Goal: Navigation & Orientation: Find specific page/section

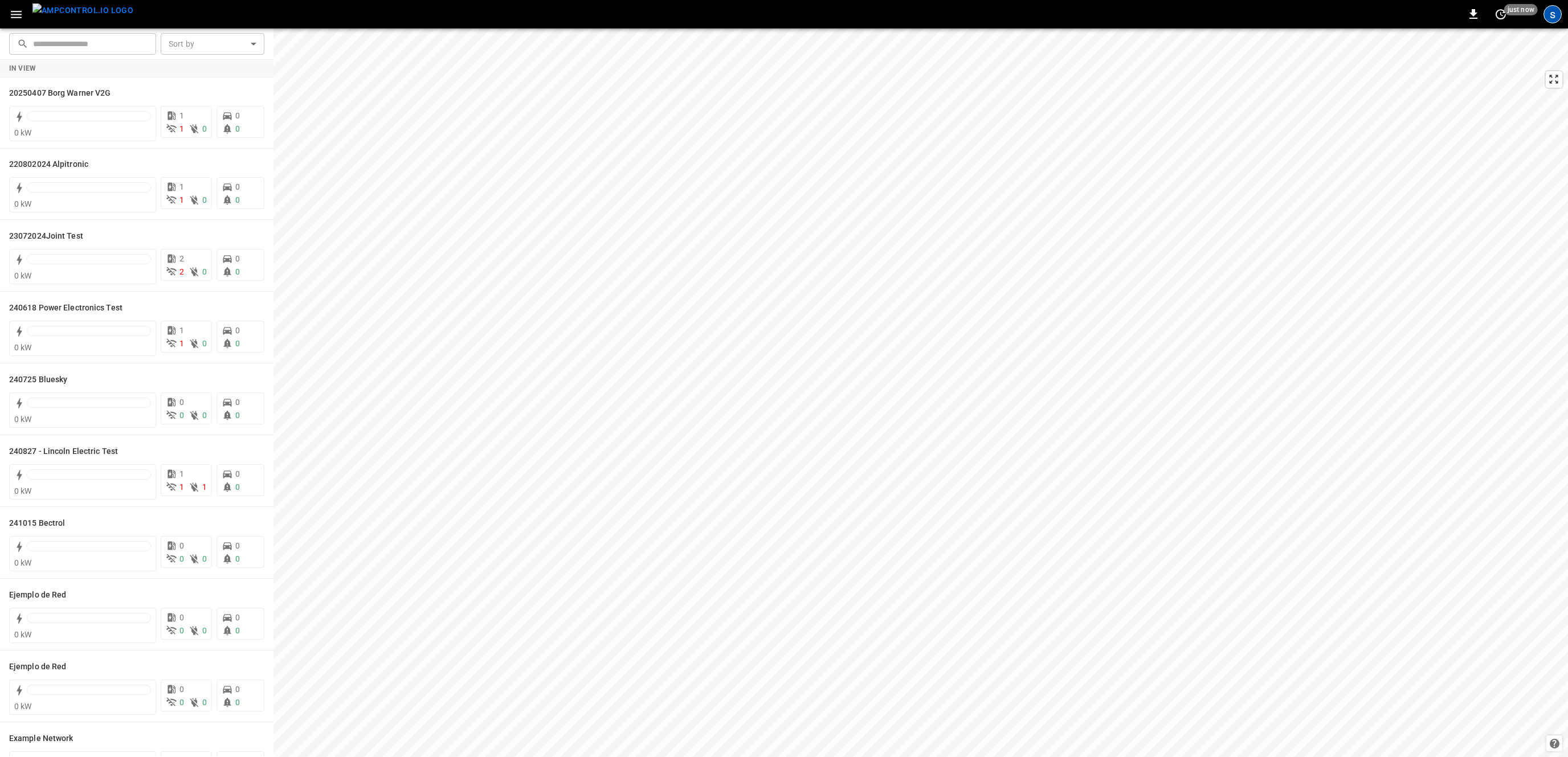
click at [1552, 14] on div "s" at bounding box center [1552, 14] width 18 height 18
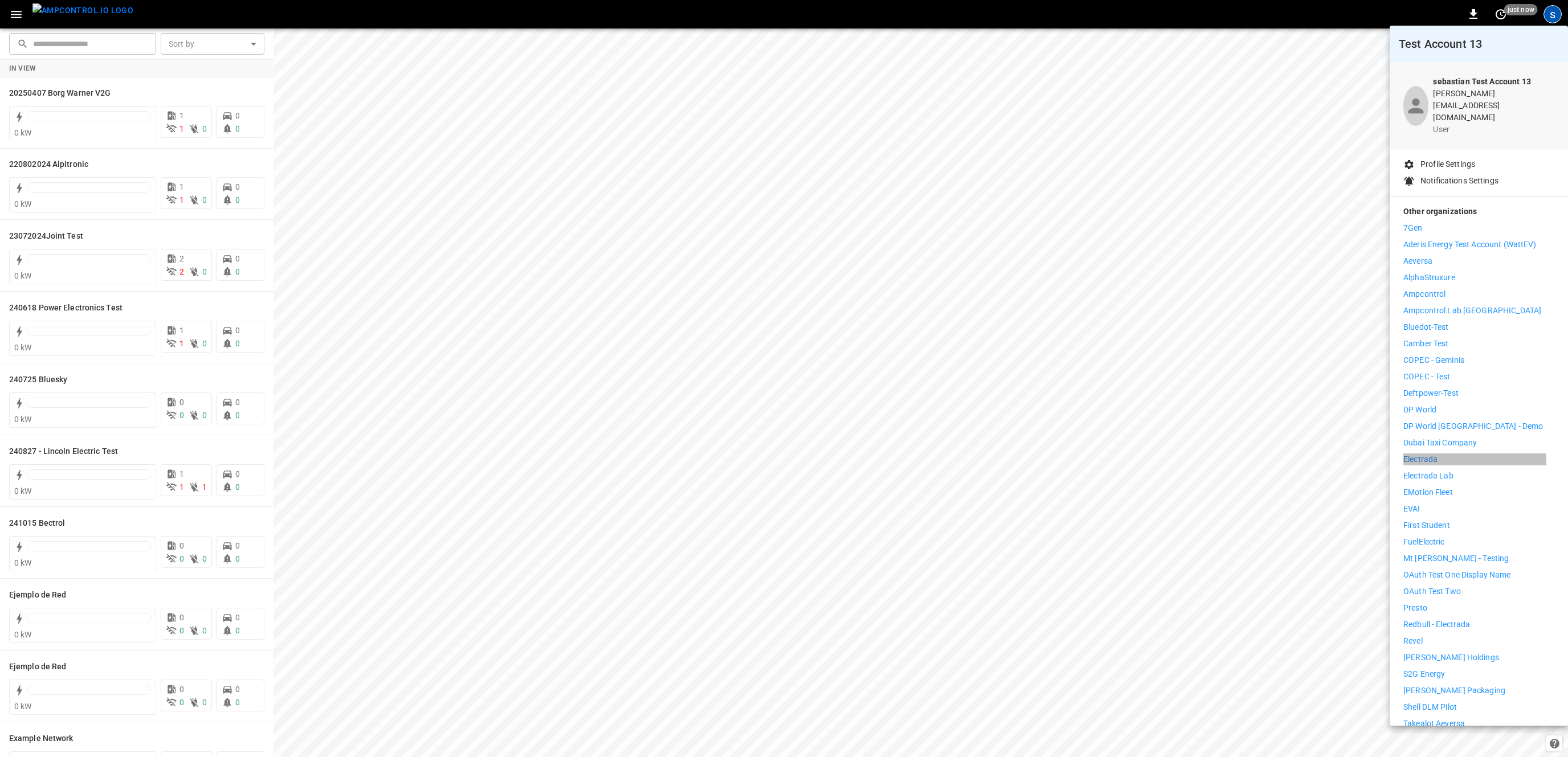
click at [1433, 454] on p "Electrada" at bounding box center [1420, 459] width 34 height 12
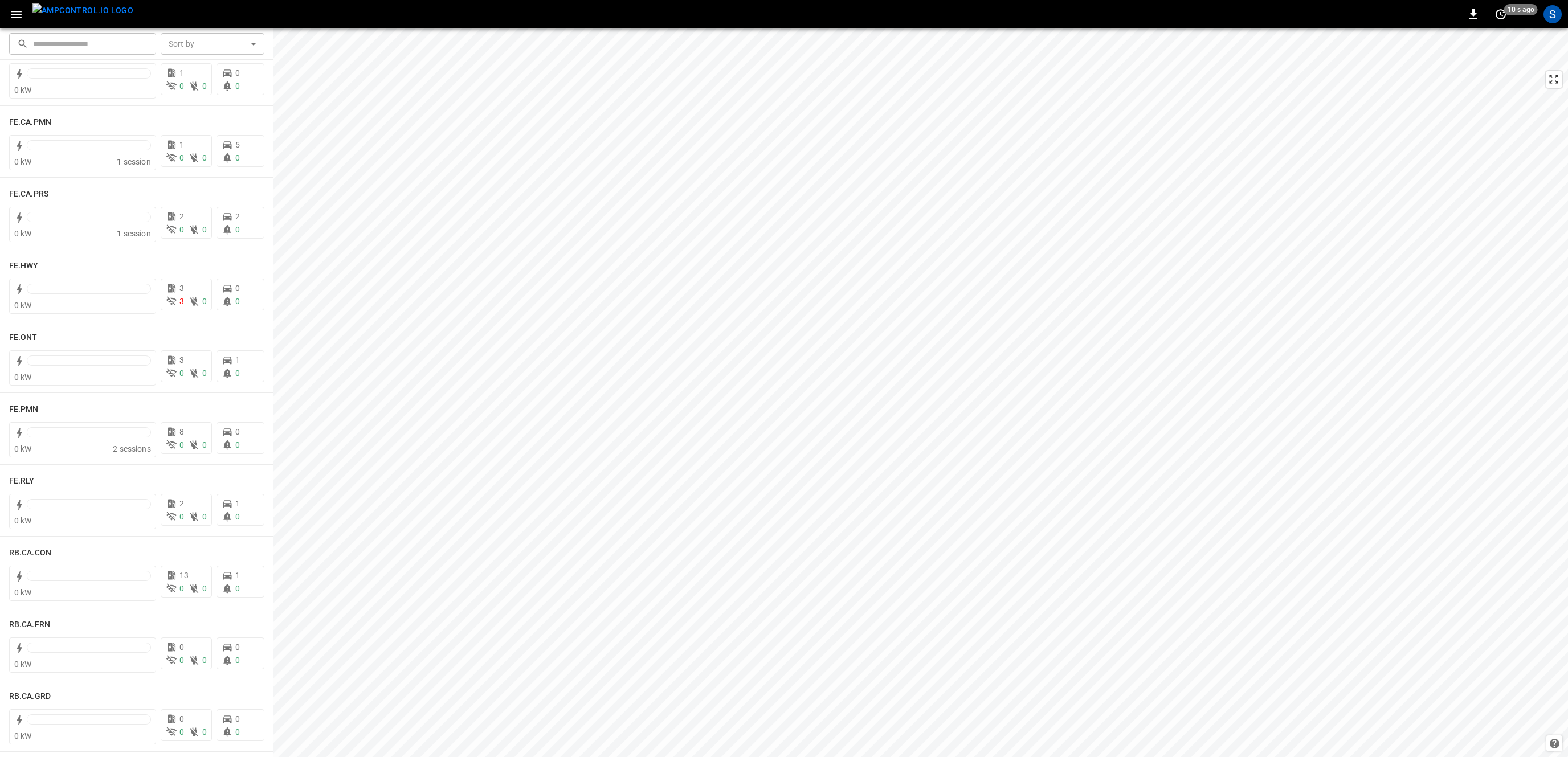
scroll to position [1078, 0]
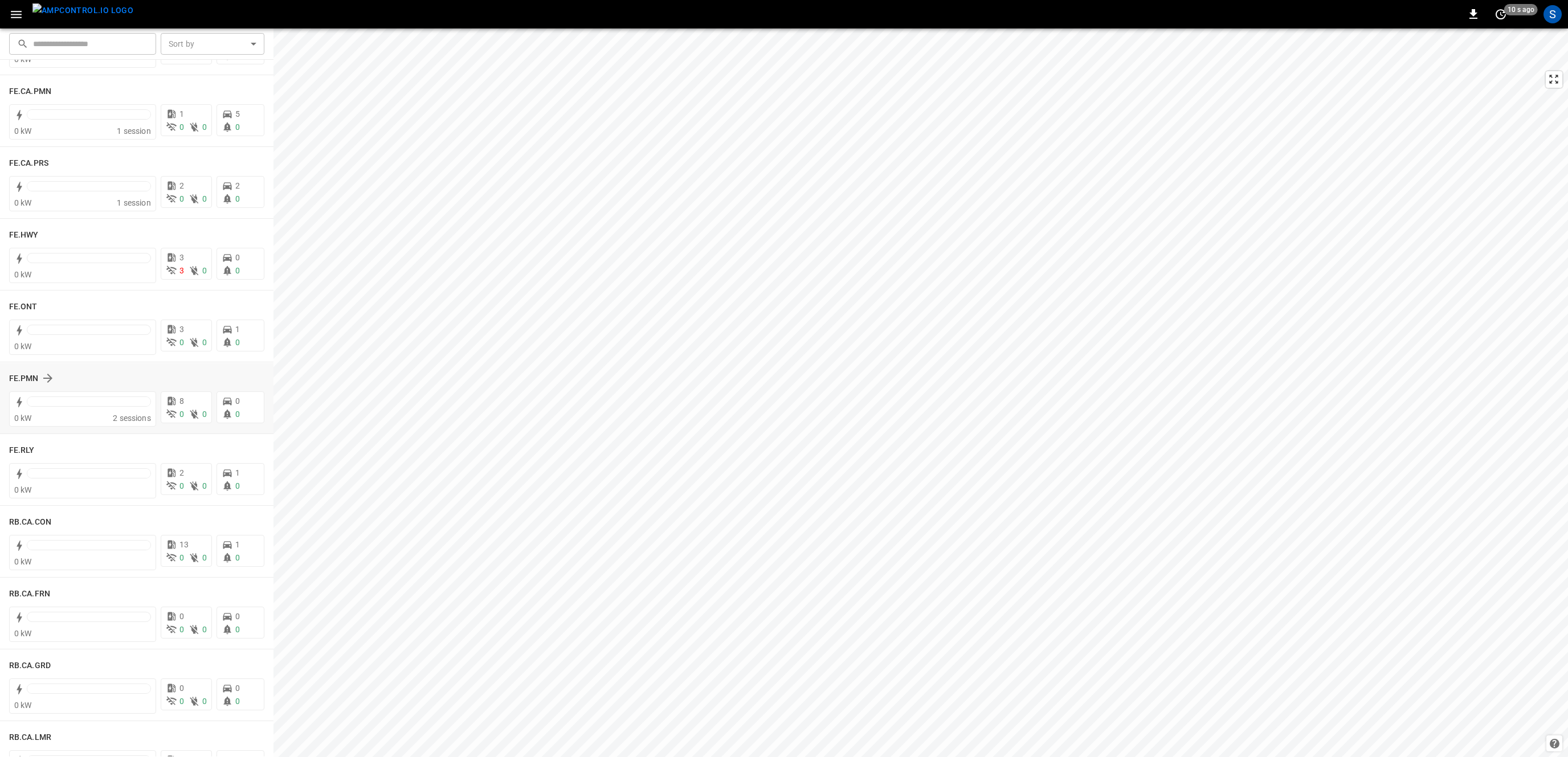
click at [22, 371] on div "FE.PMN" at bounding box center [136, 378] width 255 height 22
click at [22, 379] on h6 "FE.PMN" at bounding box center [23, 379] width 30 height 13
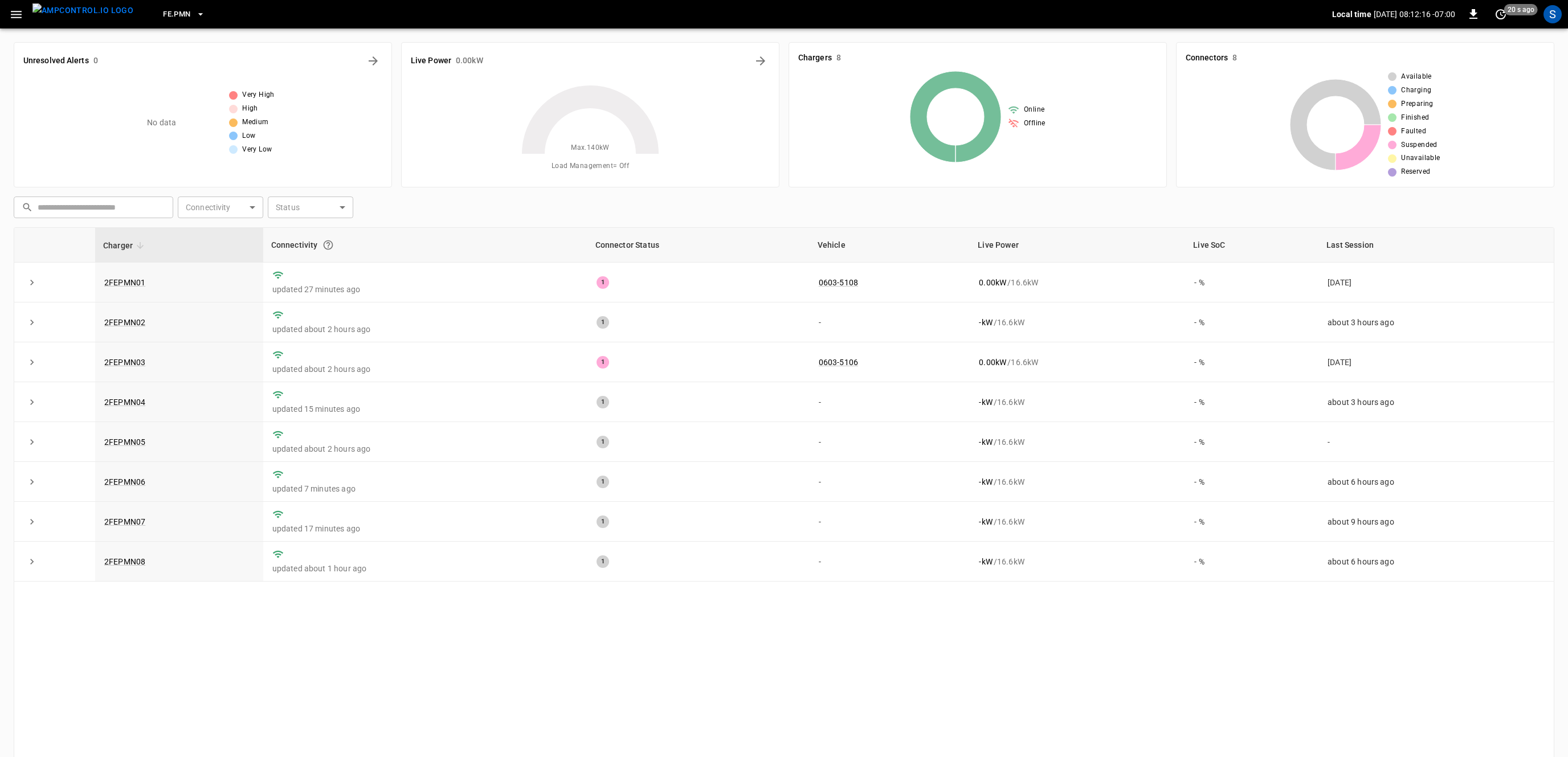
click at [88, 14] on img "menu" at bounding box center [83, 10] width 101 height 14
click at [24, 18] on button "button" at bounding box center [16, 14] width 23 height 21
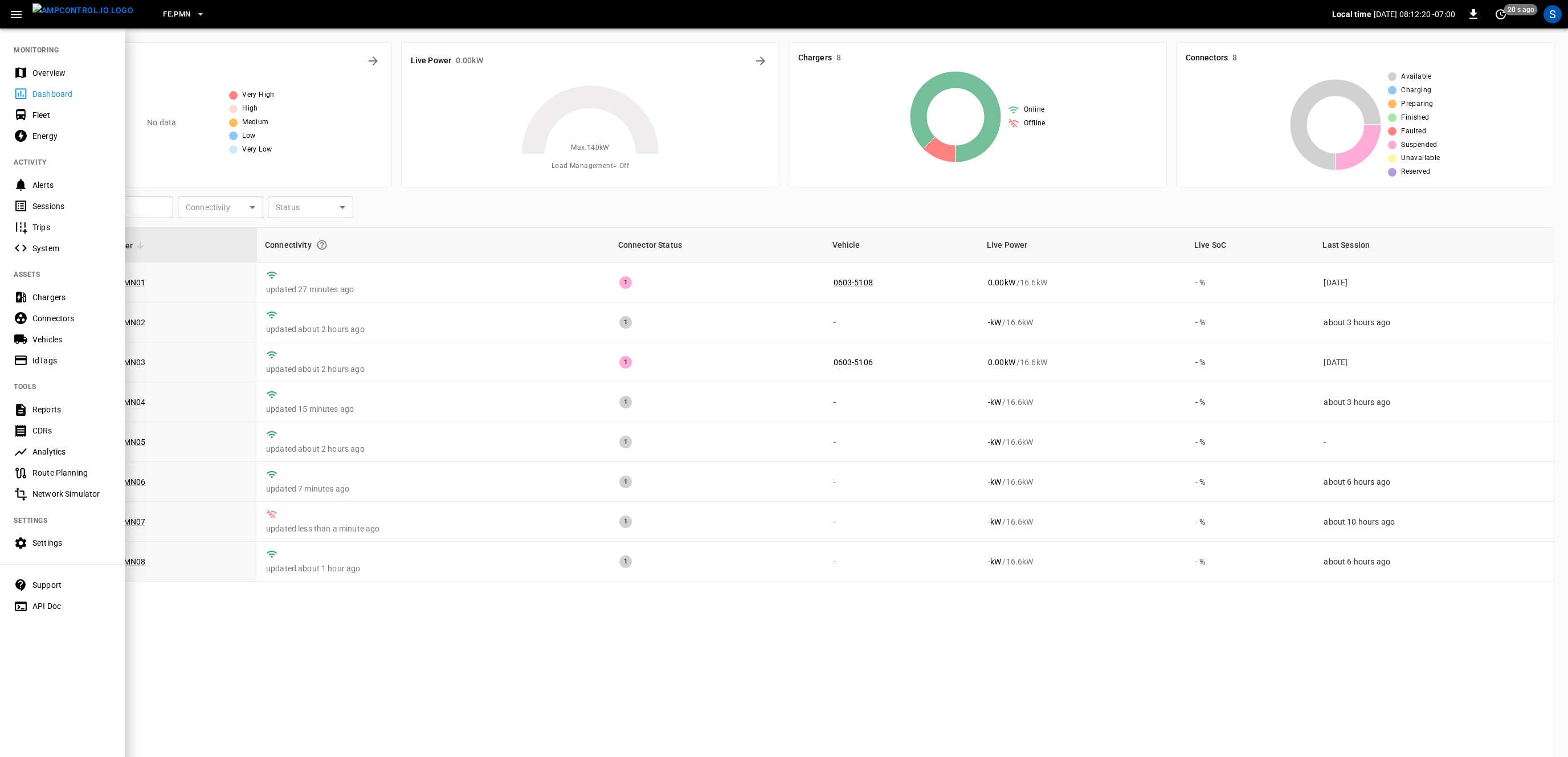
click at [29, 78] on div "Overview" at bounding box center [62, 73] width 126 height 21
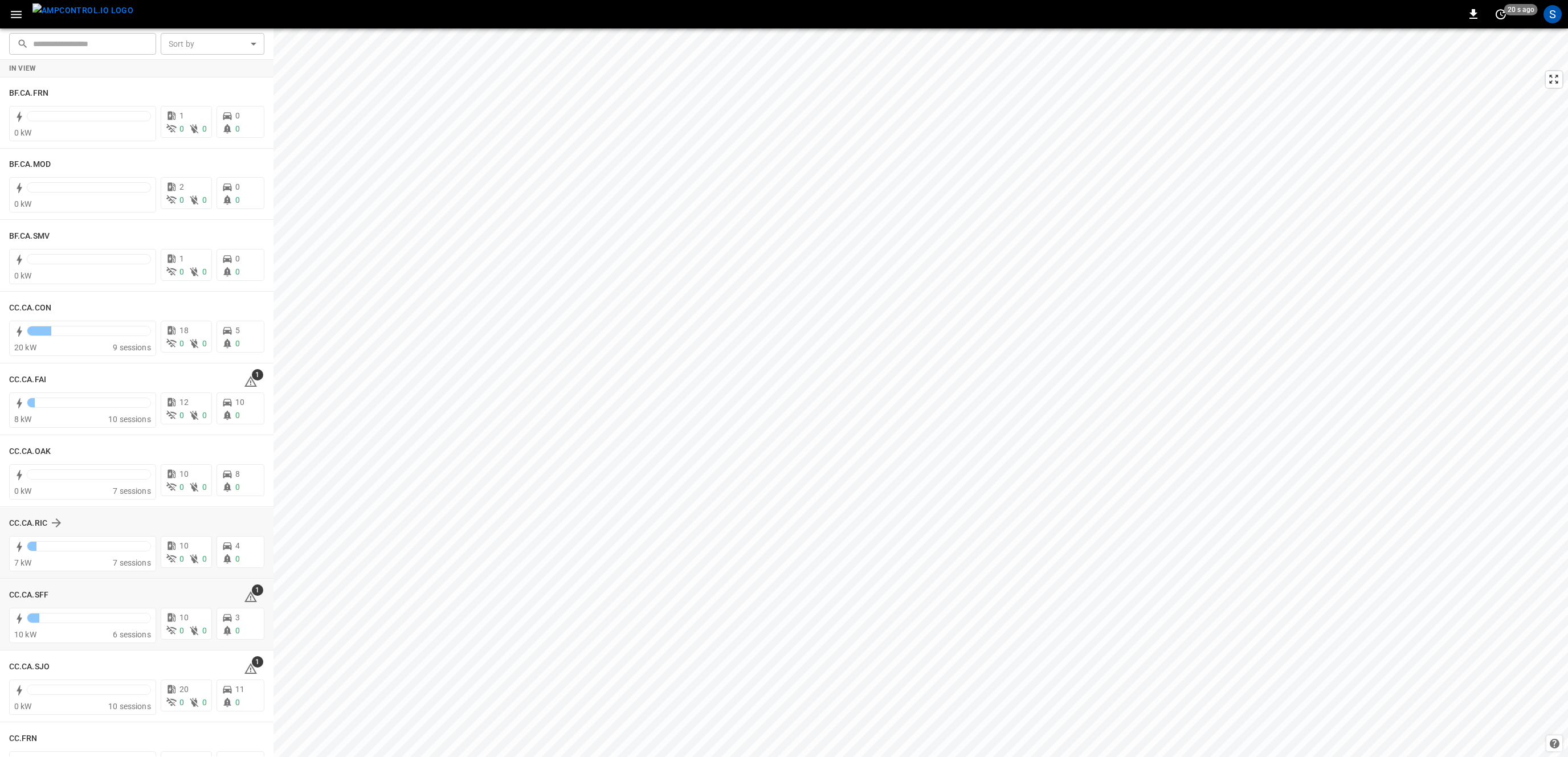
click at [211, 579] on div "​ ​ Sort by ​ Sort by In View BF.CA.FRN 0 kW 1 0 0 0 0 BF.CA.MOD 0 kW 2 0 0 0 0…" at bounding box center [784, 393] width 1568 height 729
